Goal: Information Seeking & Learning: Learn about a topic

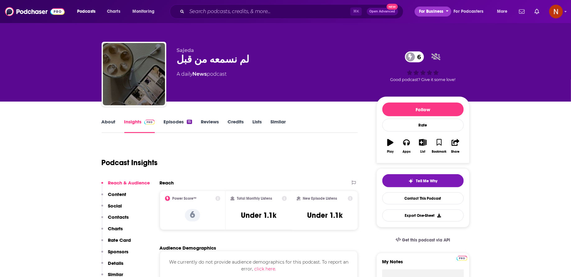
click at [428, 11] on span "For Business" at bounding box center [431, 11] width 25 height 9
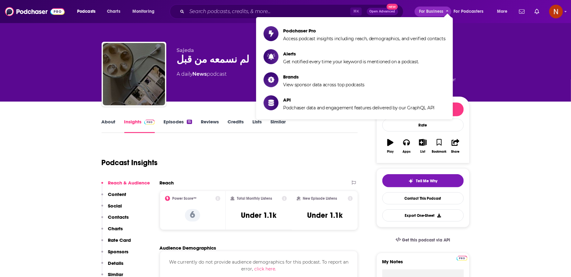
click at [116, 17] on div "Podcasts Charts Monitoring ⌘ K Open Advanced New For Business For Podcasters Mo…" at bounding box center [293, 11] width 441 height 14
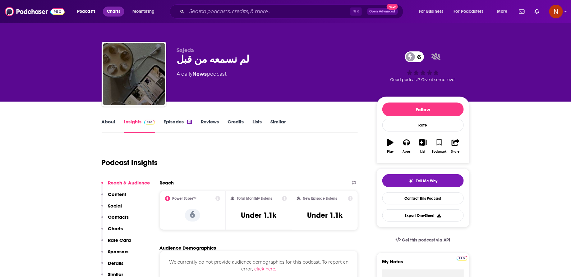
click at [117, 12] on span "Charts" at bounding box center [113, 11] width 13 height 9
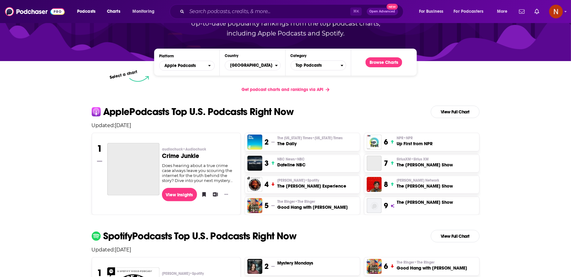
scroll to position [72, 0]
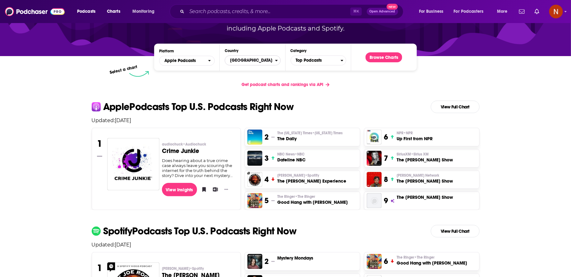
click at [278, 57] on button "[GEOGRAPHIC_DATA]" at bounding box center [253, 60] width 56 height 10
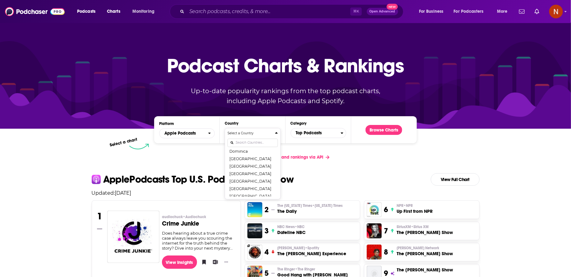
scroll to position [346, 0]
click at [236, 171] on button "[GEOGRAPHIC_DATA]" at bounding box center [253, 172] width 50 height 7
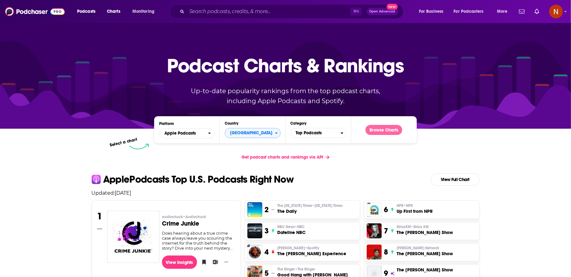
click at [396, 128] on button "Browse Charts" at bounding box center [384, 130] width 37 height 10
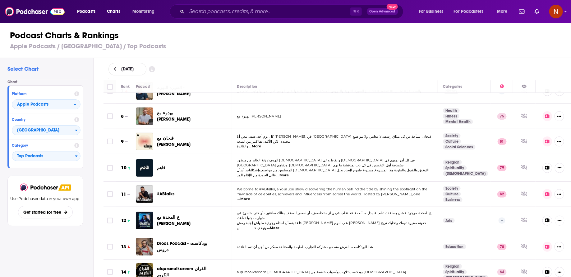
scroll to position [166, 0]
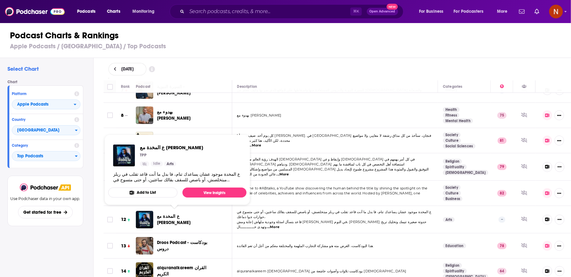
click at [188, 216] on span "ع المخدة مع [PERSON_NAME]" at bounding box center [174, 219] width 34 height 12
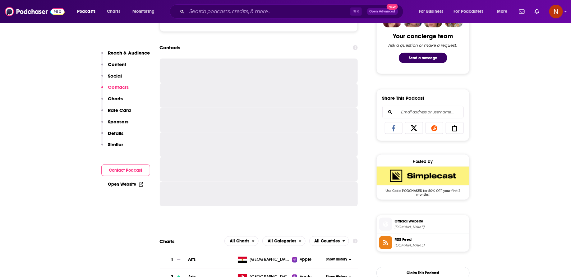
scroll to position [380, 0]
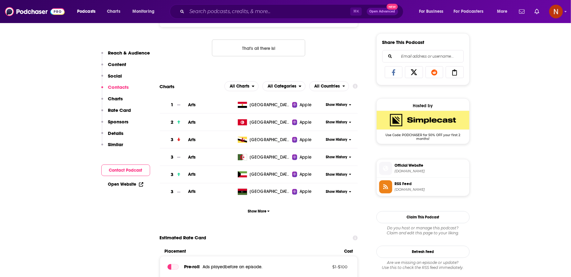
click at [439, 163] on span "Official Website" at bounding box center [431, 165] width 72 height 6
click at [415, 181] on span "RSS Feed" at bounding box center [431, 184] width 72 height 6
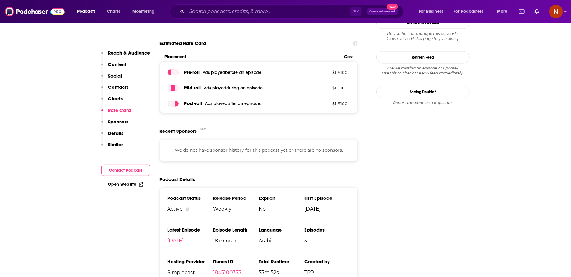
scroll to position [578, 0]
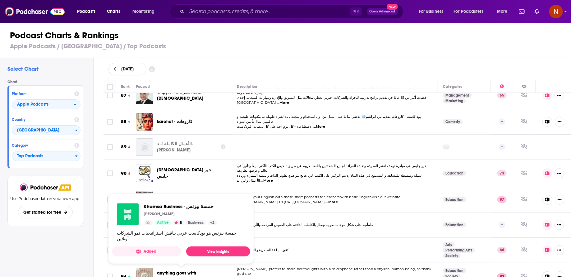
scroll to position [2226, 0]
